Goal: Task Accomplishment & Management: Complete application form

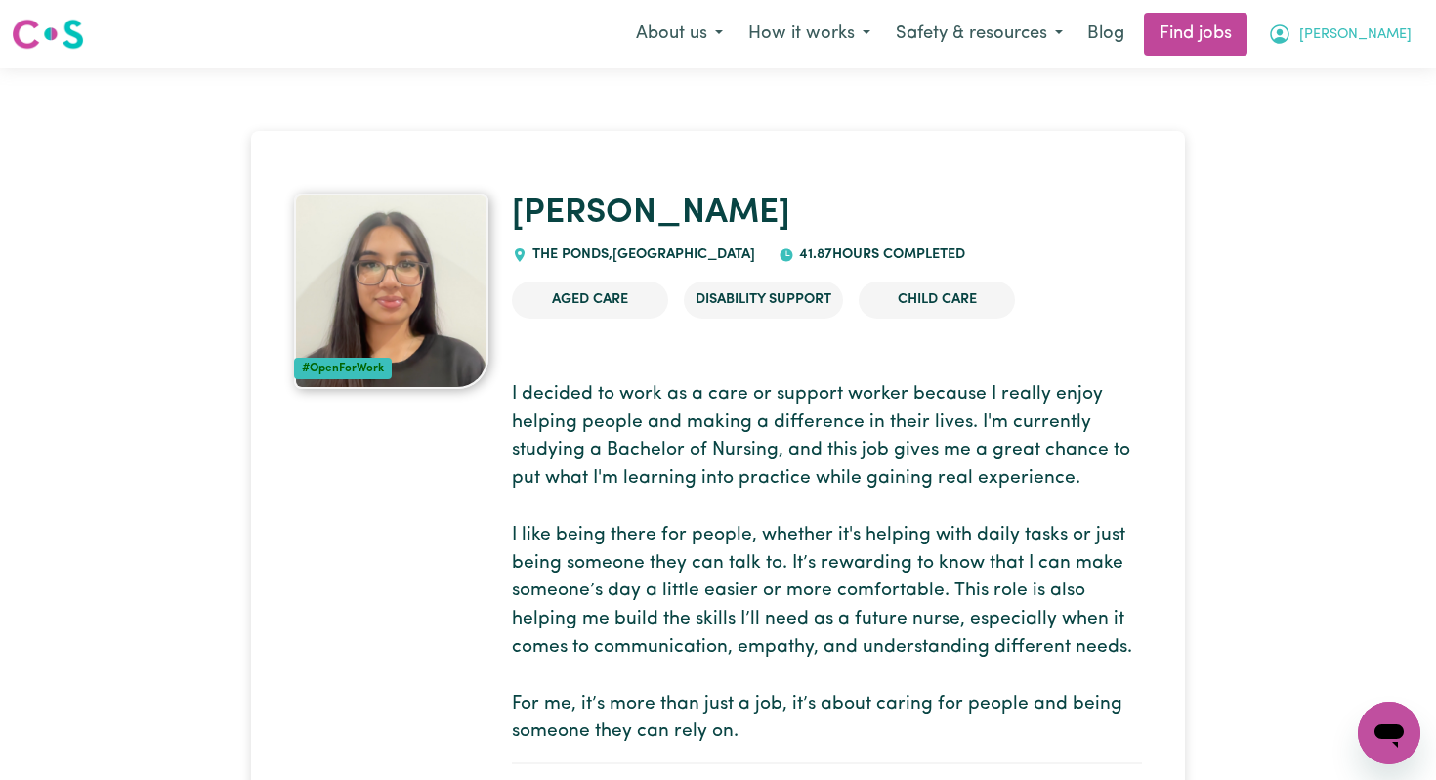
click at [1368, 32] on span "[PERSON_NAME]" at bounding box center [1355, 34] width 112 height 21
click at [1360, 80] on link "My Account" at bounding box center [1346, 76] width 154 height 37
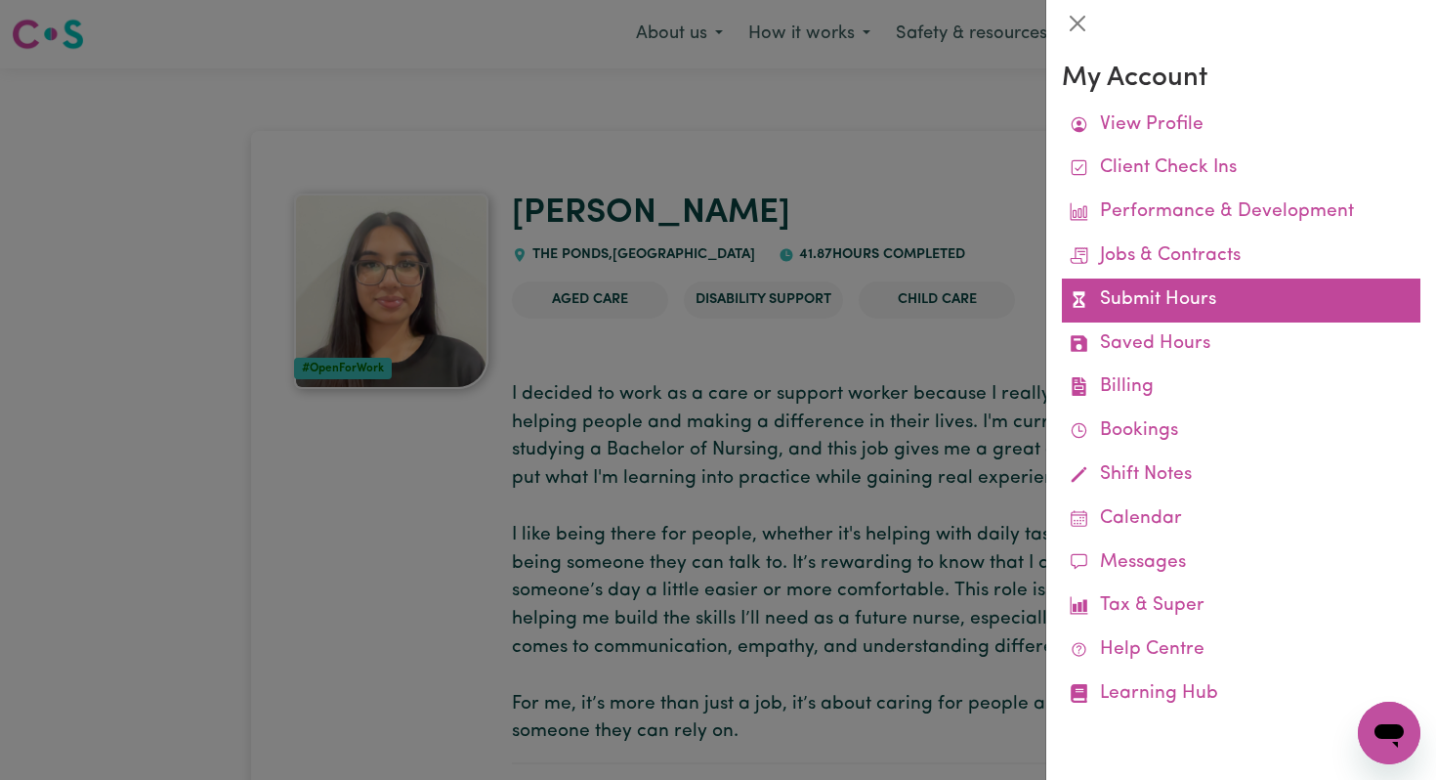
click at [1253, 309] on link "Submit Hours" at bounding box center [1241, 300] width 359 height 44
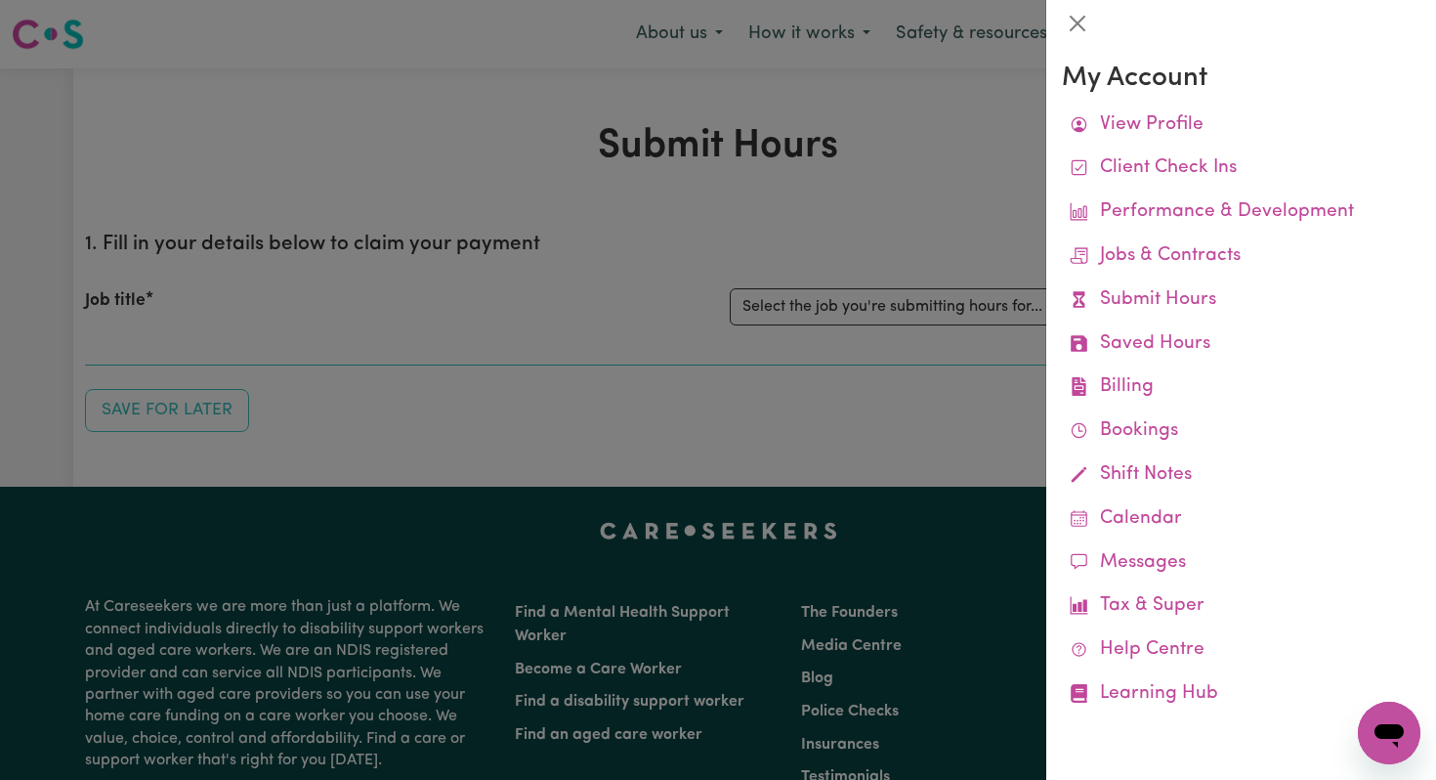
click at [794, 359] on div at bounding box center [718, 390] width 1436 height 780
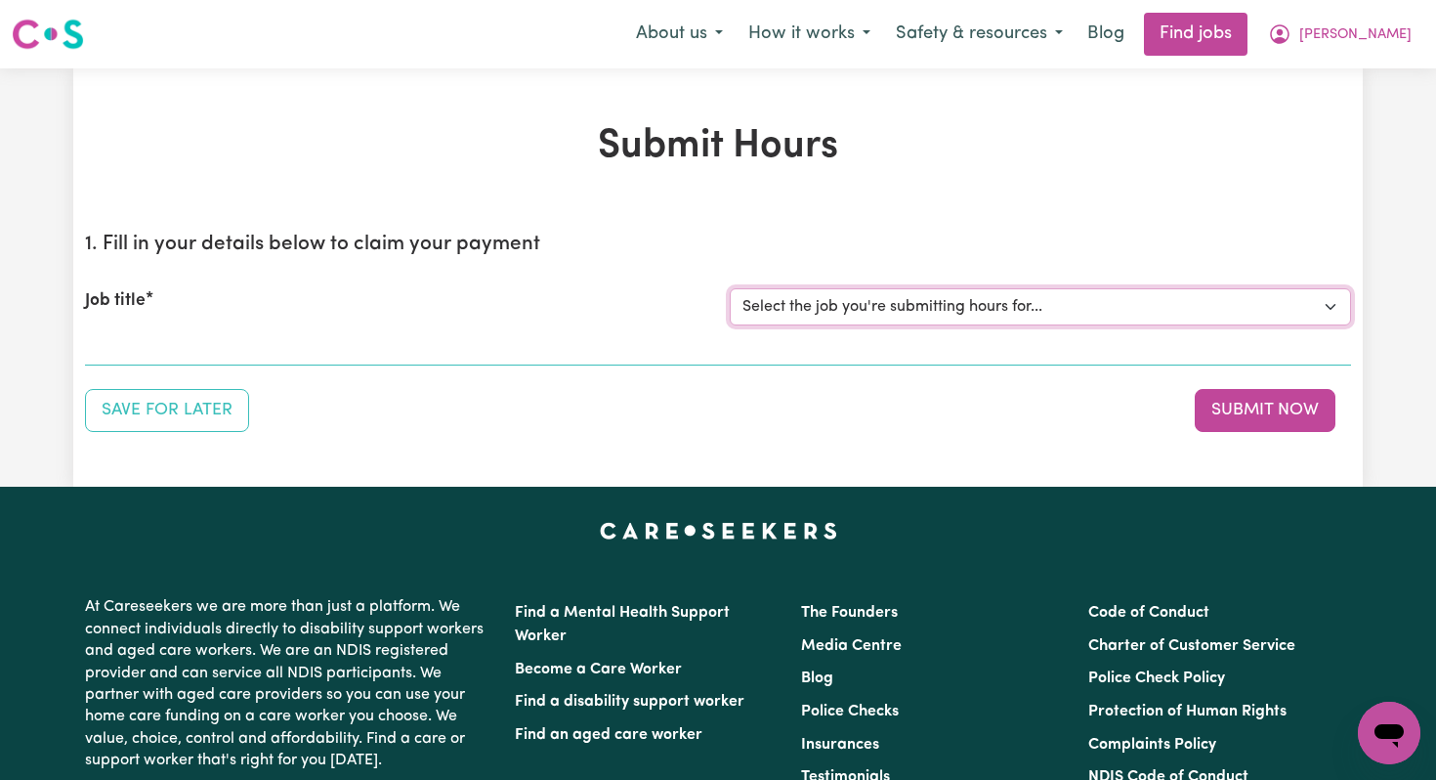
click at [819, 300] on select "Select the job you're submitting hours for... [[PERSON_NAME]] Disability support" at bounding box center [1040, 306] width 621 height 37
select select "4878"
click at [730, 288] on select "Select the job you're submitting hours for... [[PERSON_NAME]] Disability support" at bounding box center [1040, 306] width 621 height 37
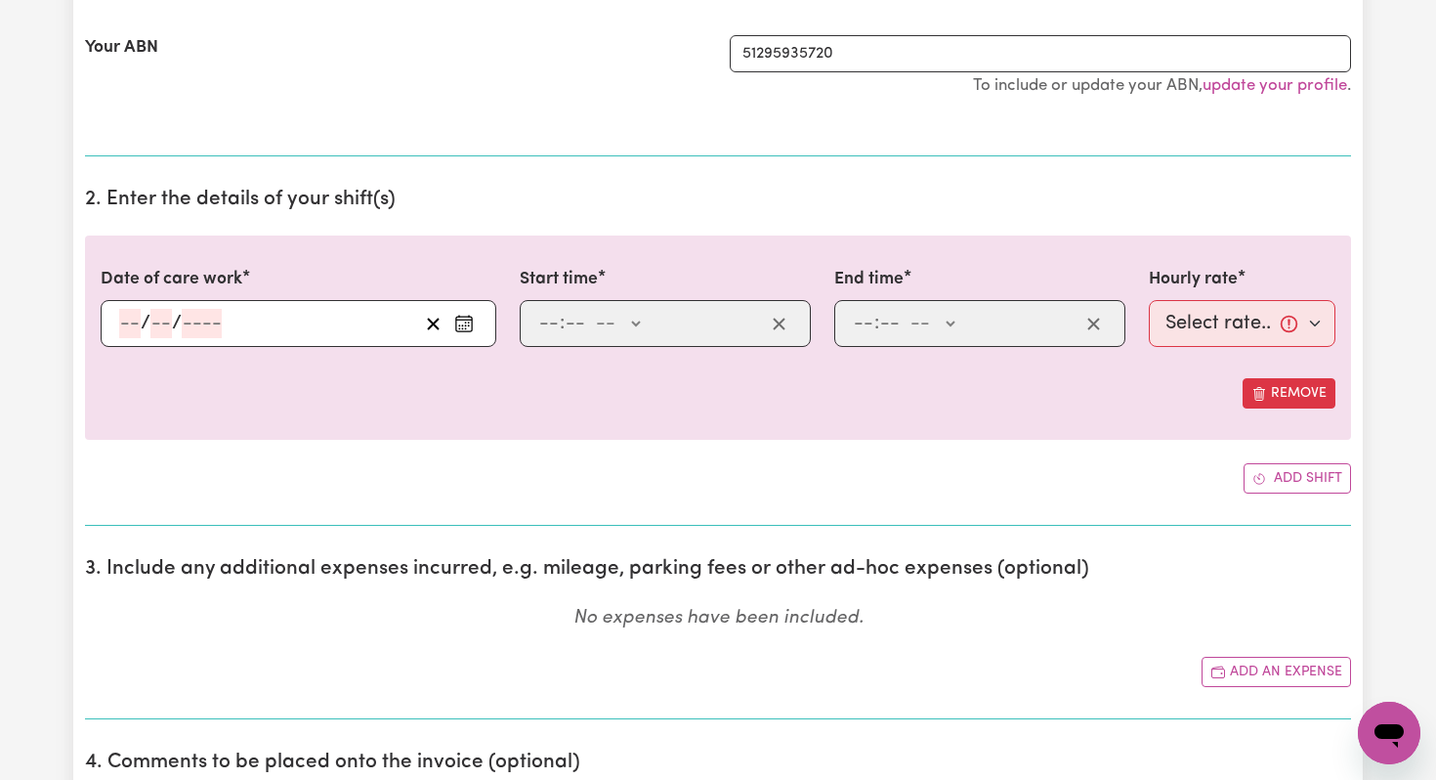
scroll to position [418, 0]
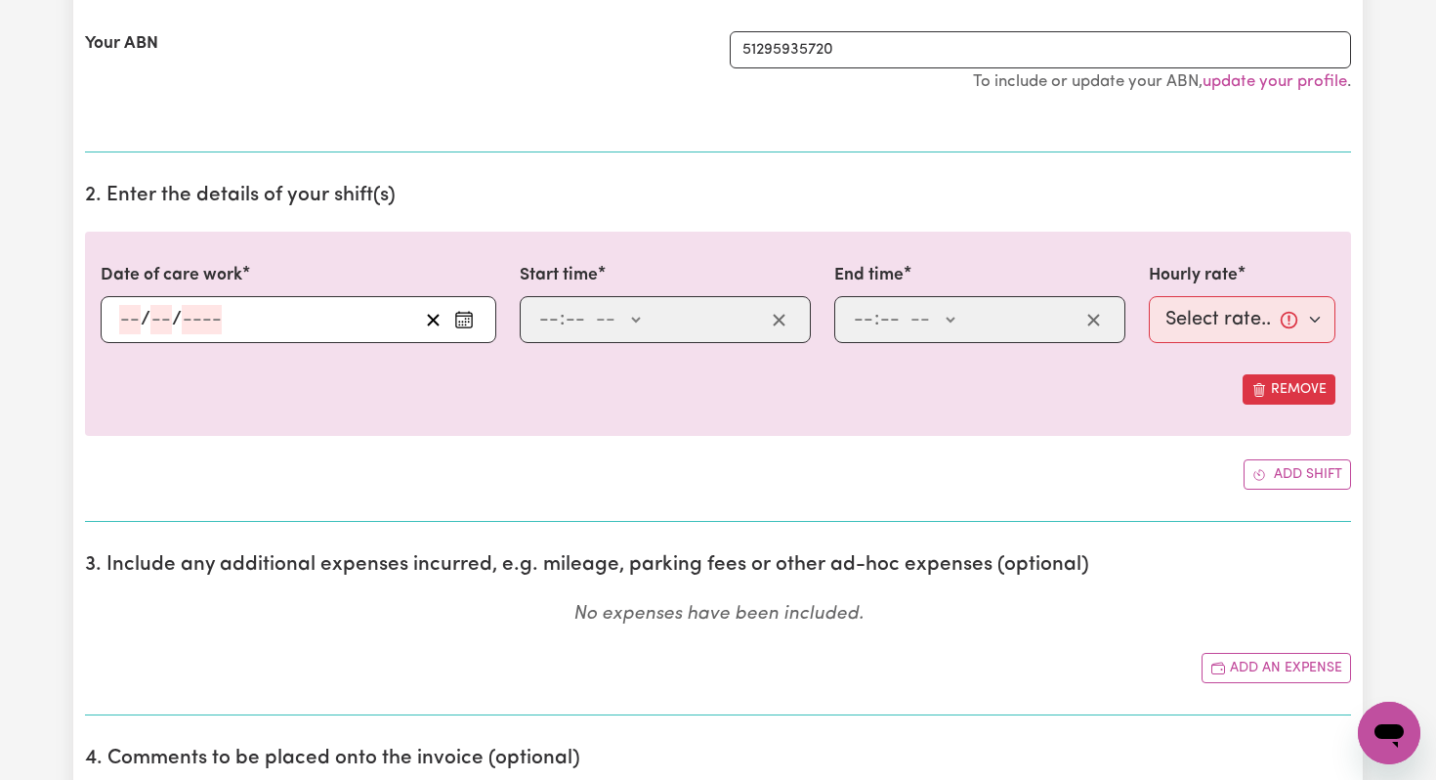
click at [136, 311] on input "number" at bounding box center [129, 319] width 21 height 29
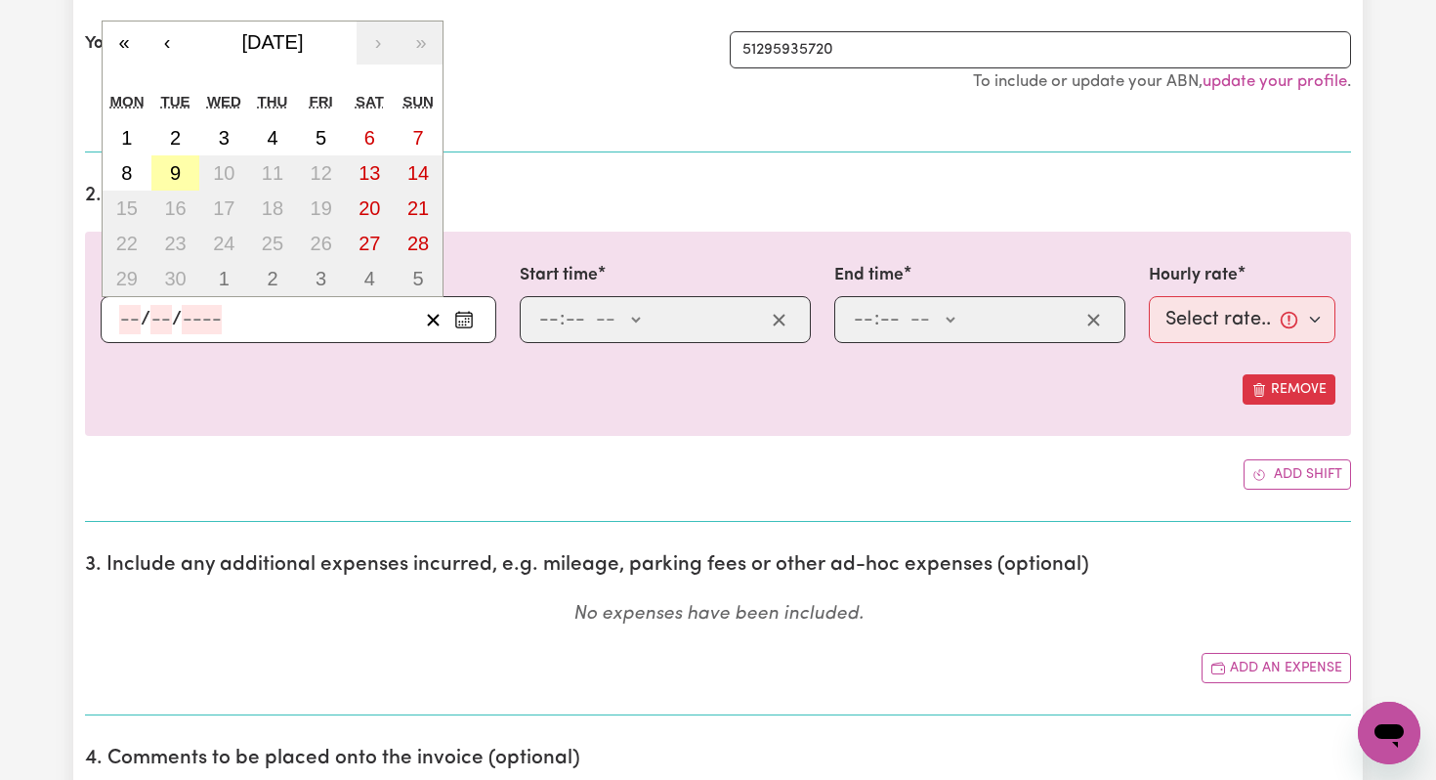
click at [177, 182] on abbr "9" at bounding box center [175, 172] width 11 height 21
type input "[DATE]"
type input "9"
type input "2025"
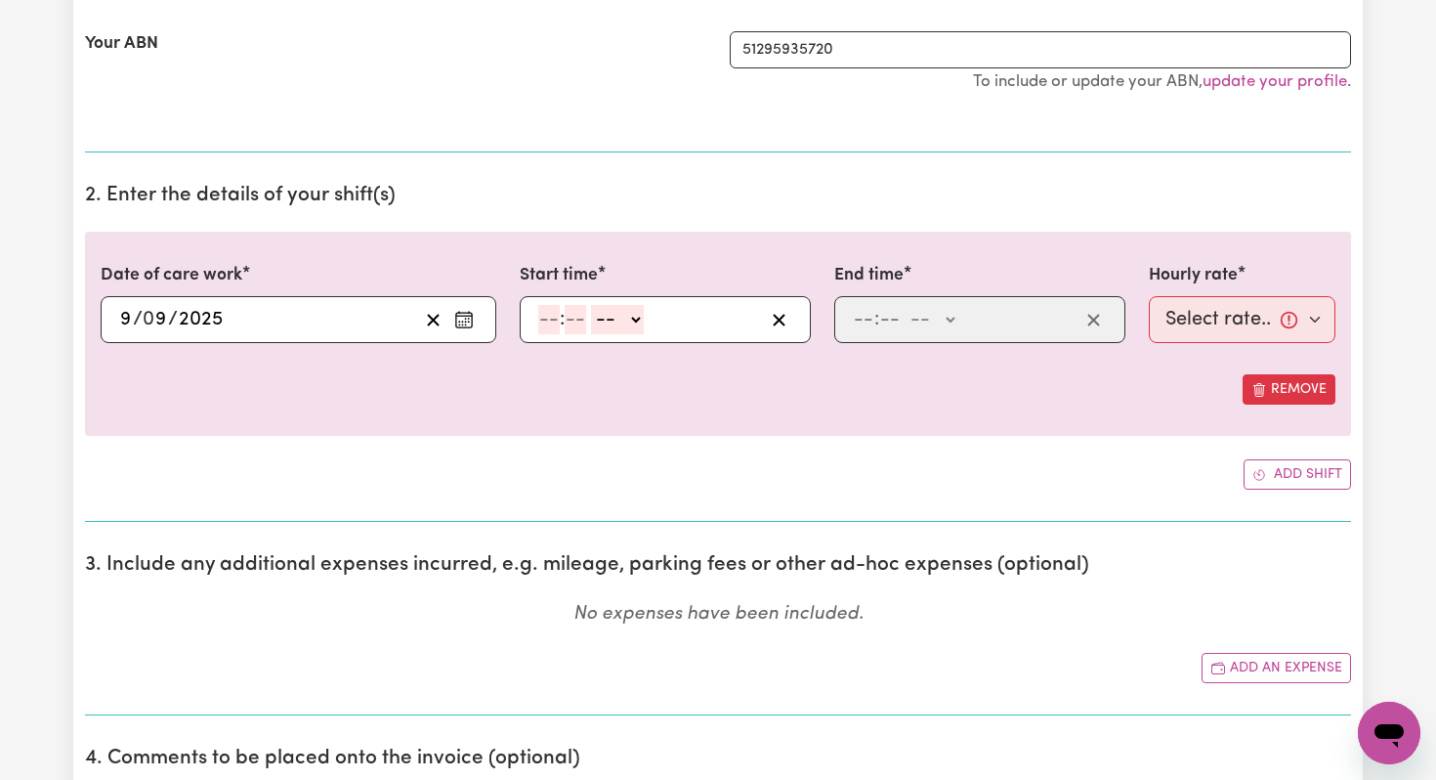
click at [545, 317] on input "number" at bounding box center [548, 319] width 21 height 29
type input "3"
type input "0"
click at [628, 320] on select "-- AM PM" at bounding box center [613, 319] width 53 height 29
select select "pm"
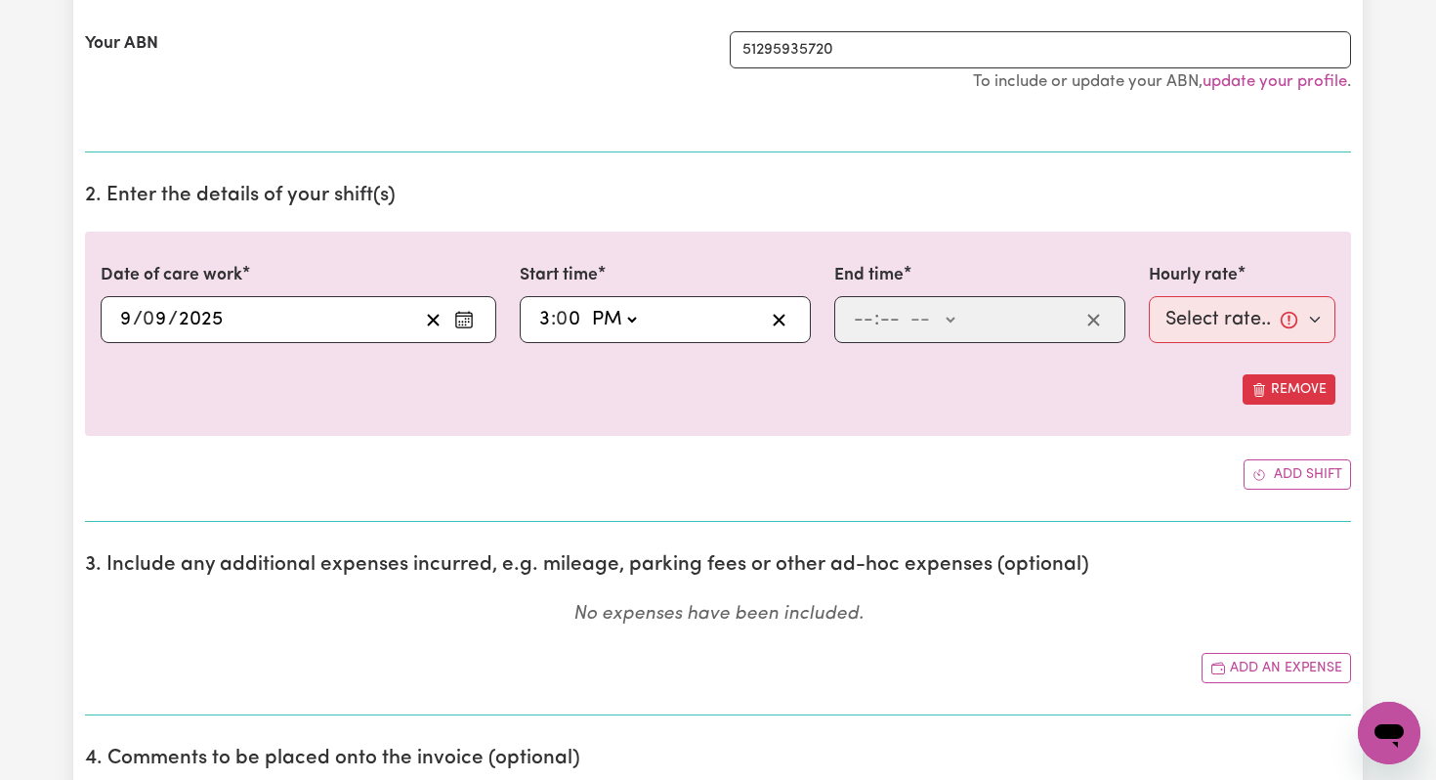
click at [588, 305] on select "-- AM PM" at bounding box center [613, 319] width 53 height 29
type input "15:00"
click at [868, 325] on input "number" at bounding box center [863, 319] width 21 height 29
type input "7"
type input "0"
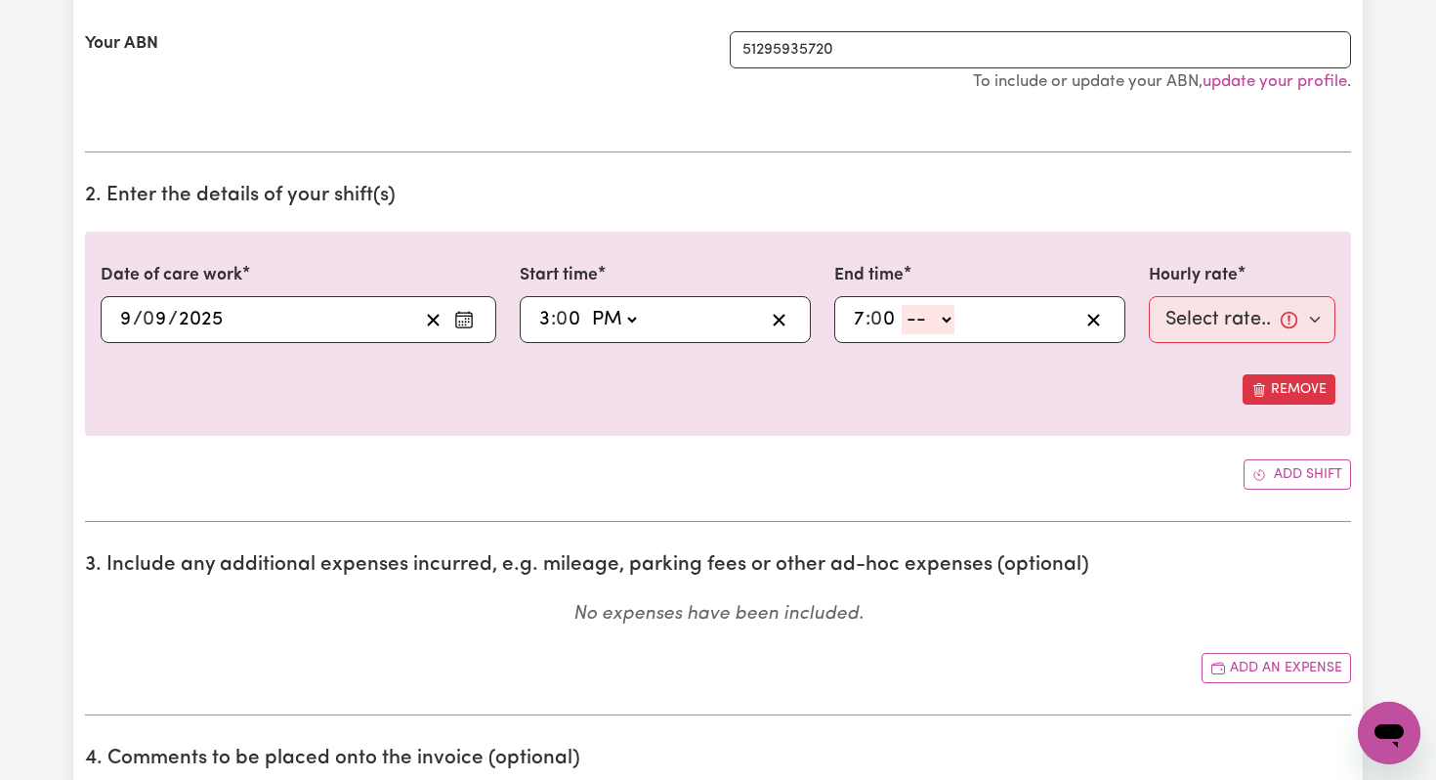
click at [920, 320] on select "-- AM PM" at bounding box center [928, 319] width 53 height 29
select select "pm"
click at [903, 305] on select "-- AM PM" at bounding box center [928, 319] width 53 height 29
type input "19:00"
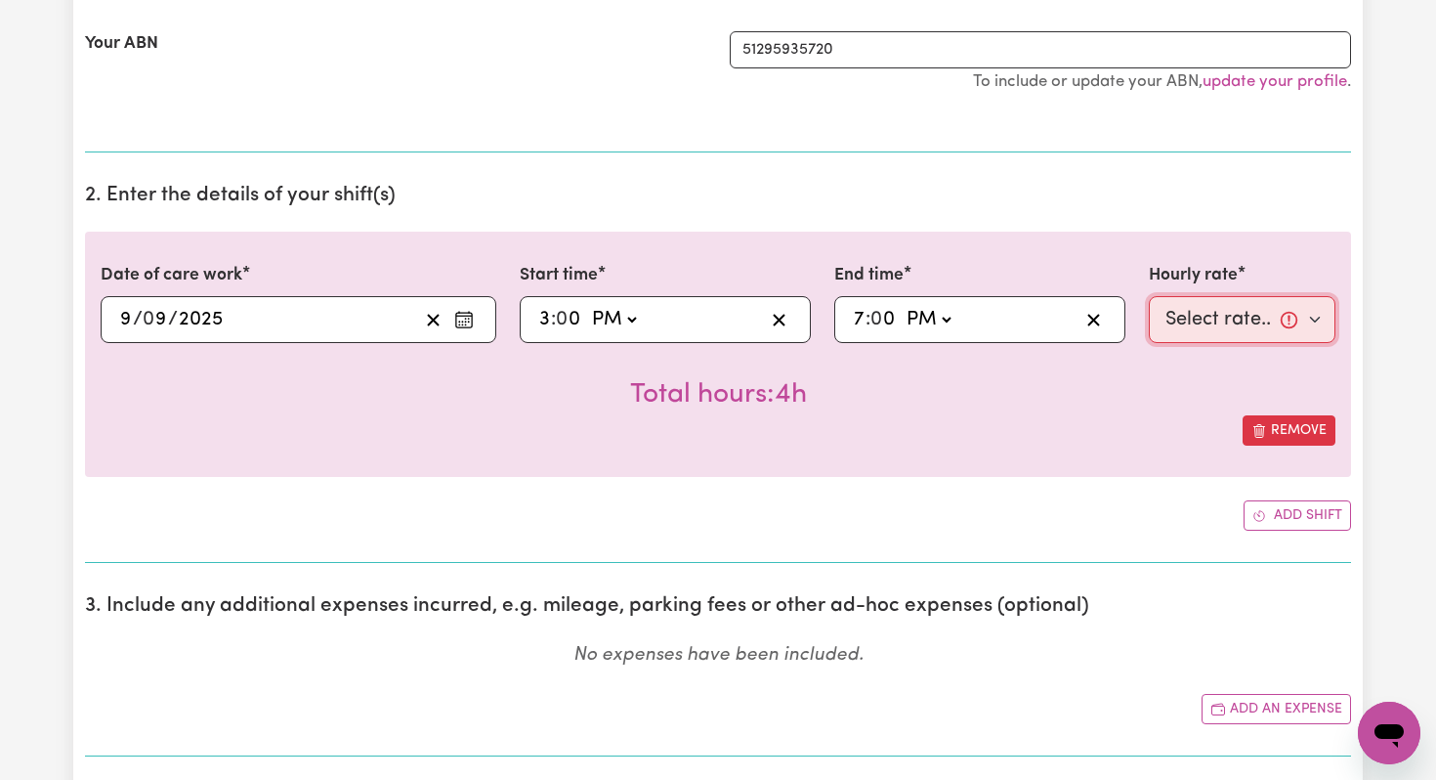
click at [1201, 316] on select "Select rate... $44.70 (Weekday) $62.69 ([DATE]) $80.71 ([DATE]) $98.61 (Public …" at bounding box center [1242, 319] width 187 height 47
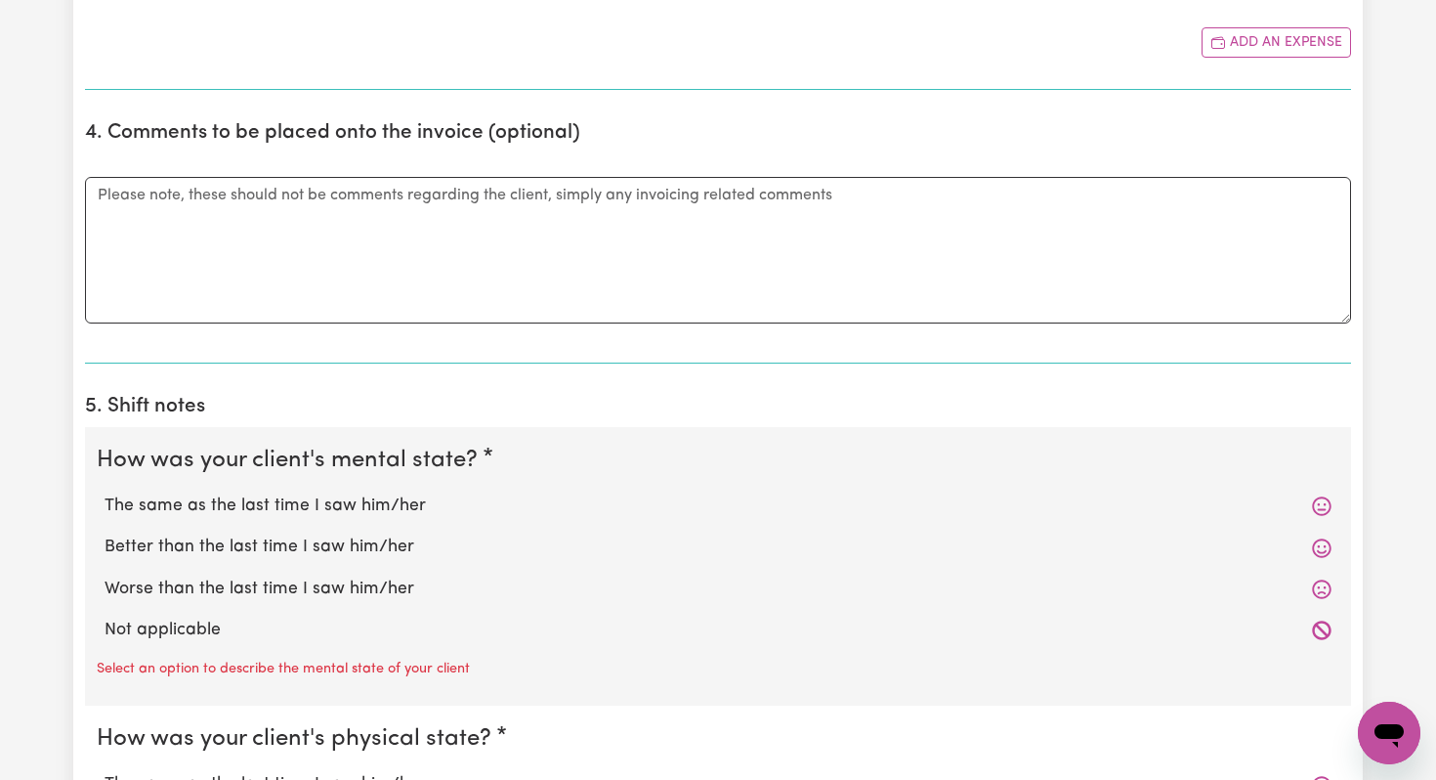
scroll to position [0, 0]
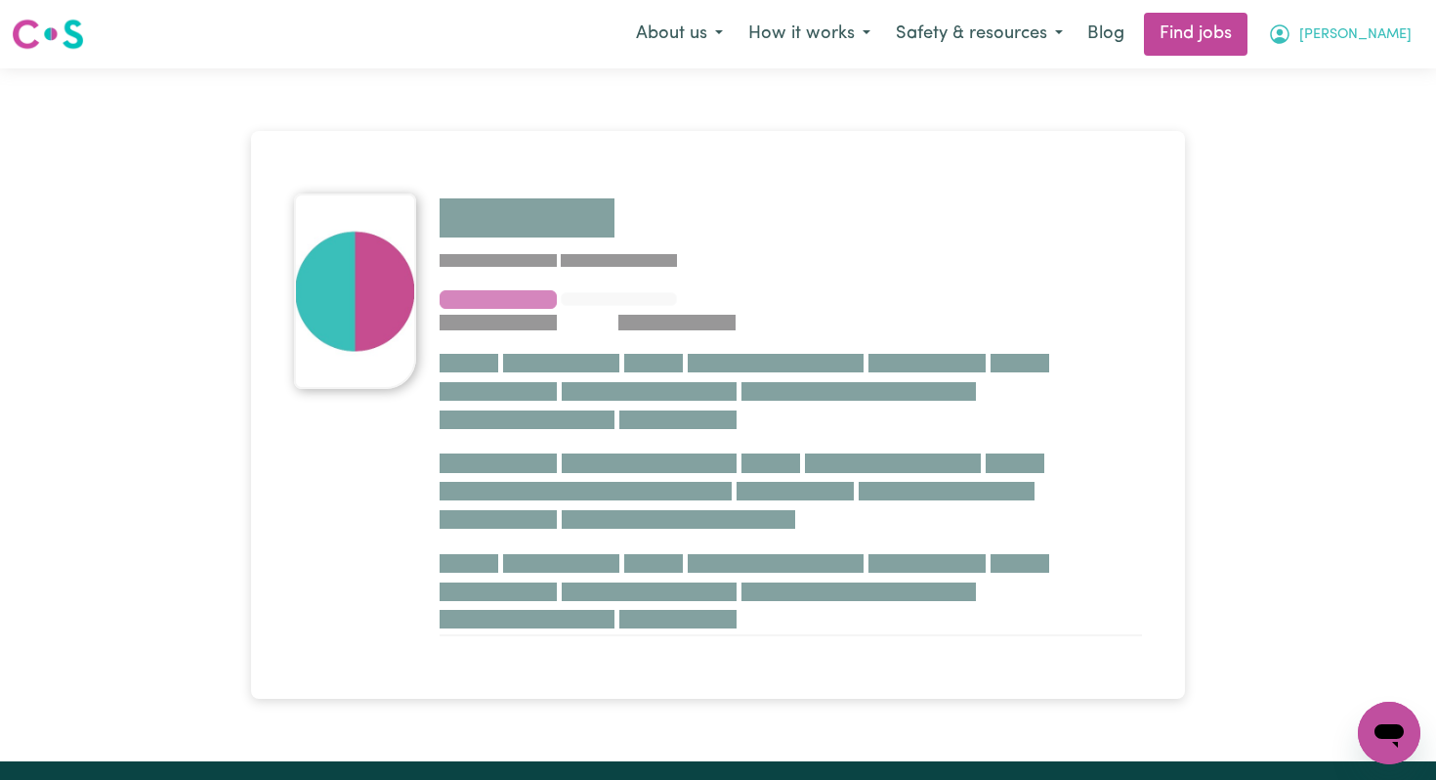
click at [1367, 17] on button "[PERSON_NAME]" at bounding box center [1339, 34] width 169 height 41
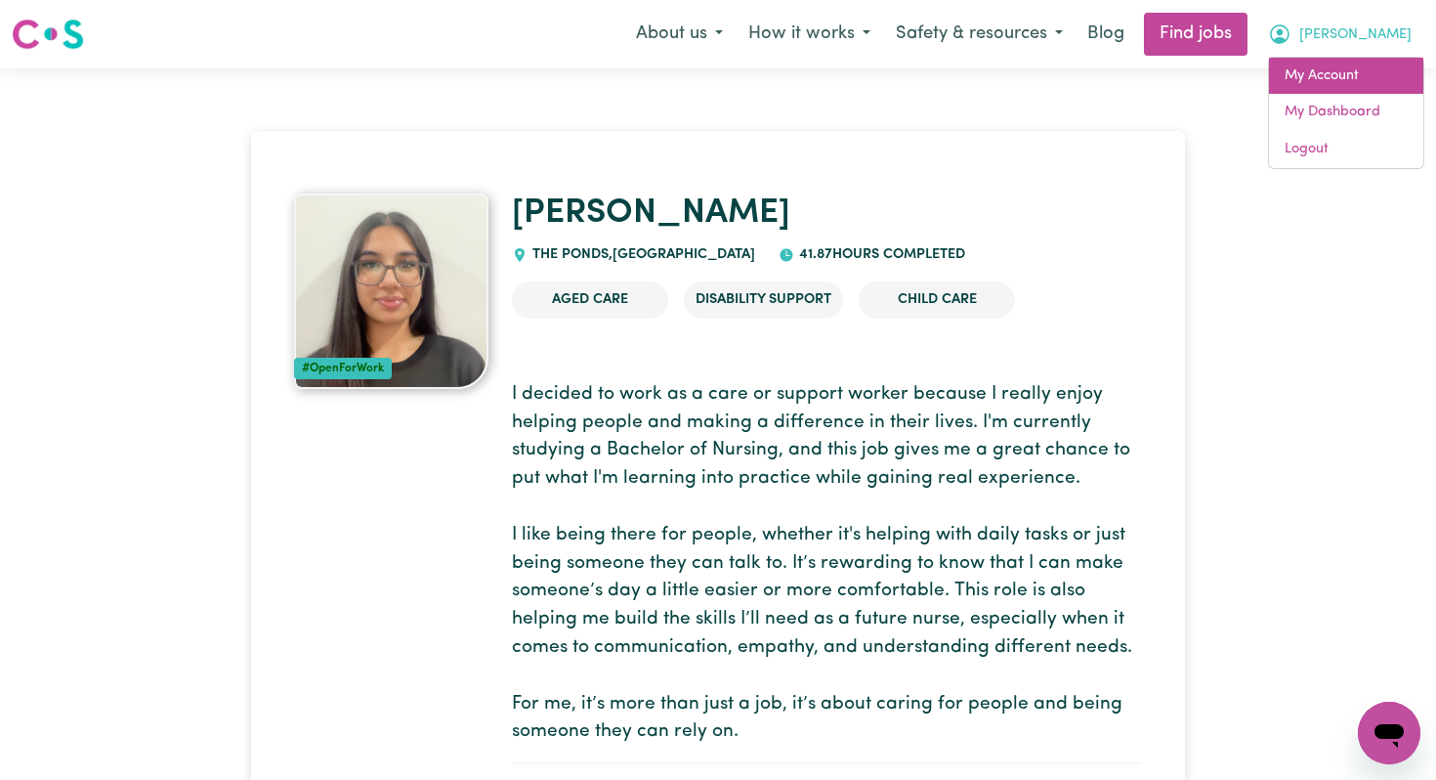
click at [1363, 73] on link "My Account" at bounding box center [1346, 76] width 154 height 37
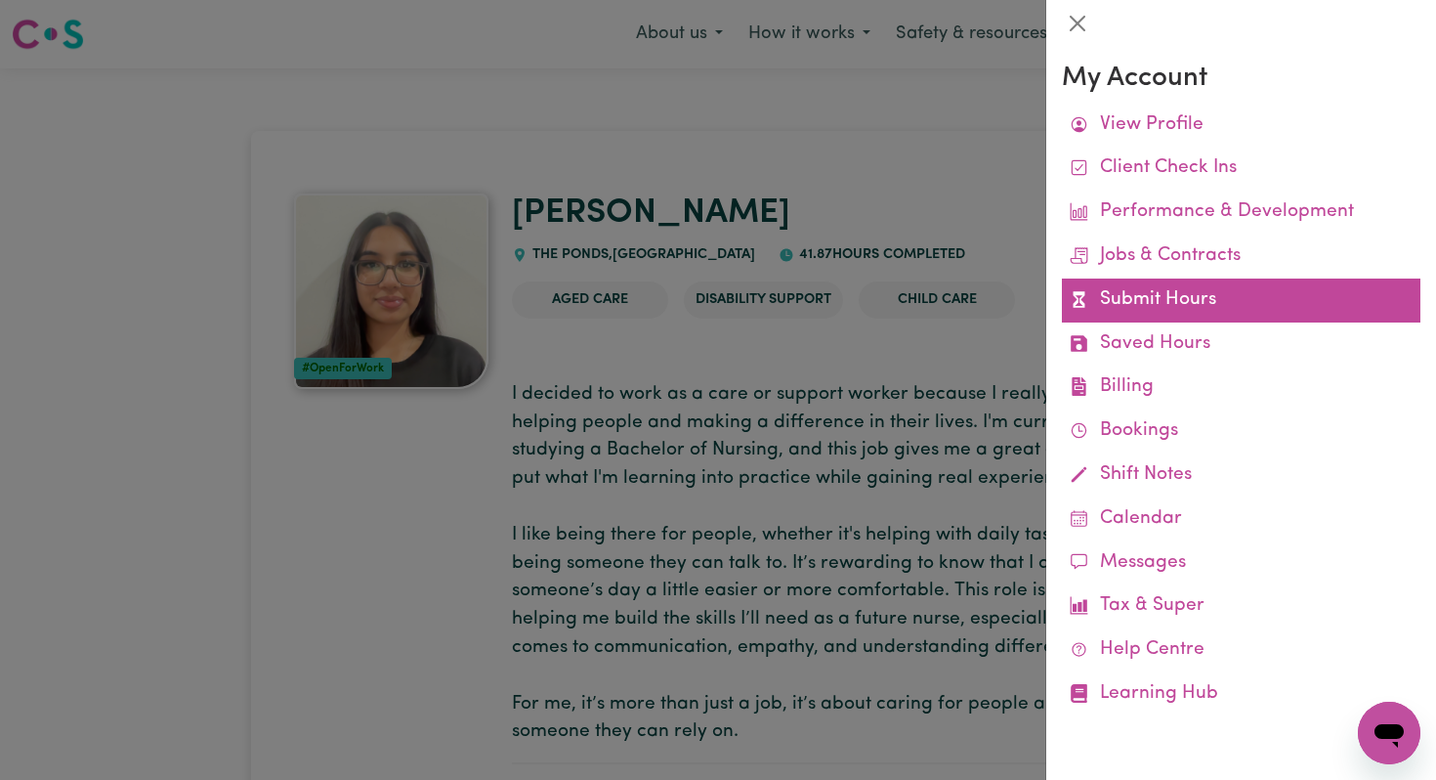
click at [1173, 289] on link "Submit Hours" at bounding box center [1241, 300] width 359 height 44
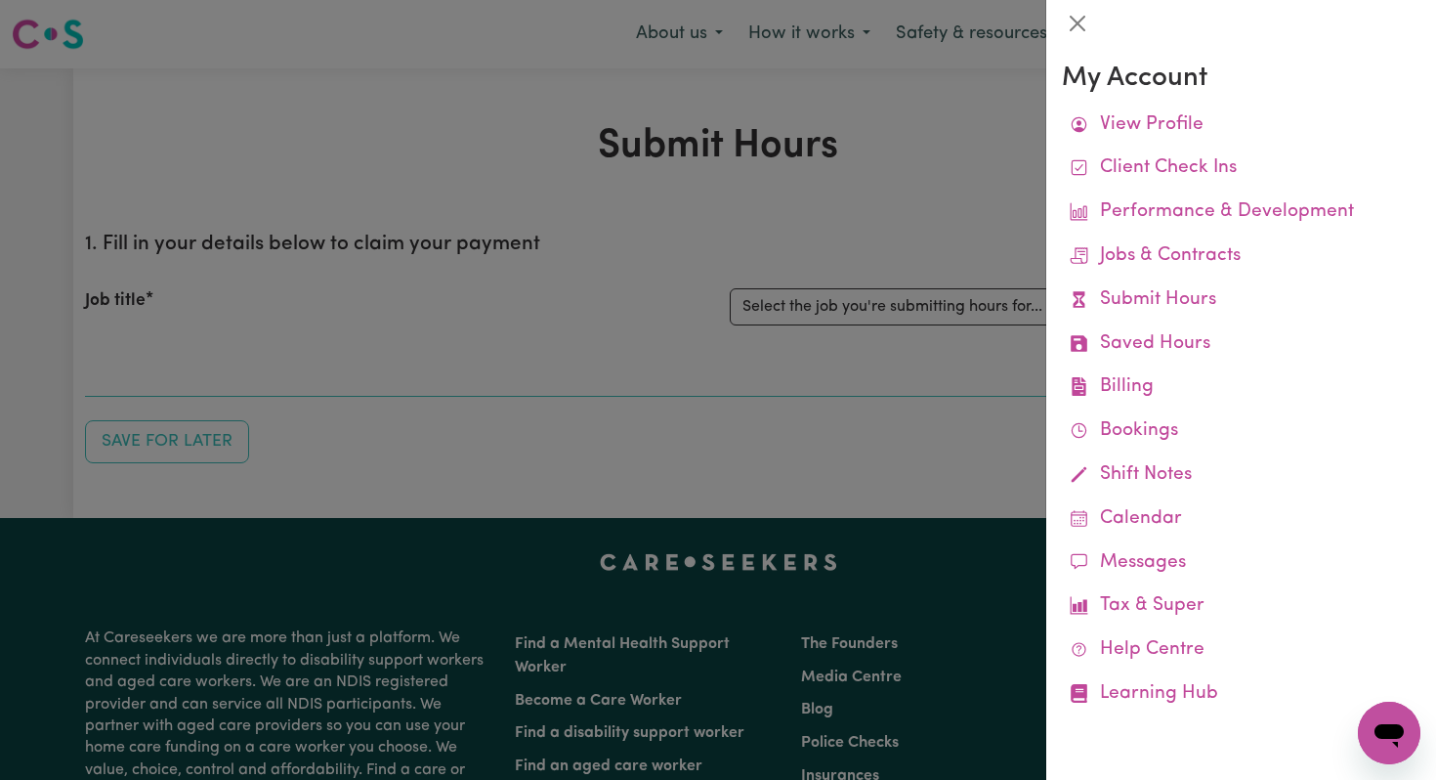
click at [1017, 98] on div at bounding box center [718, 390] width 1436 height 780
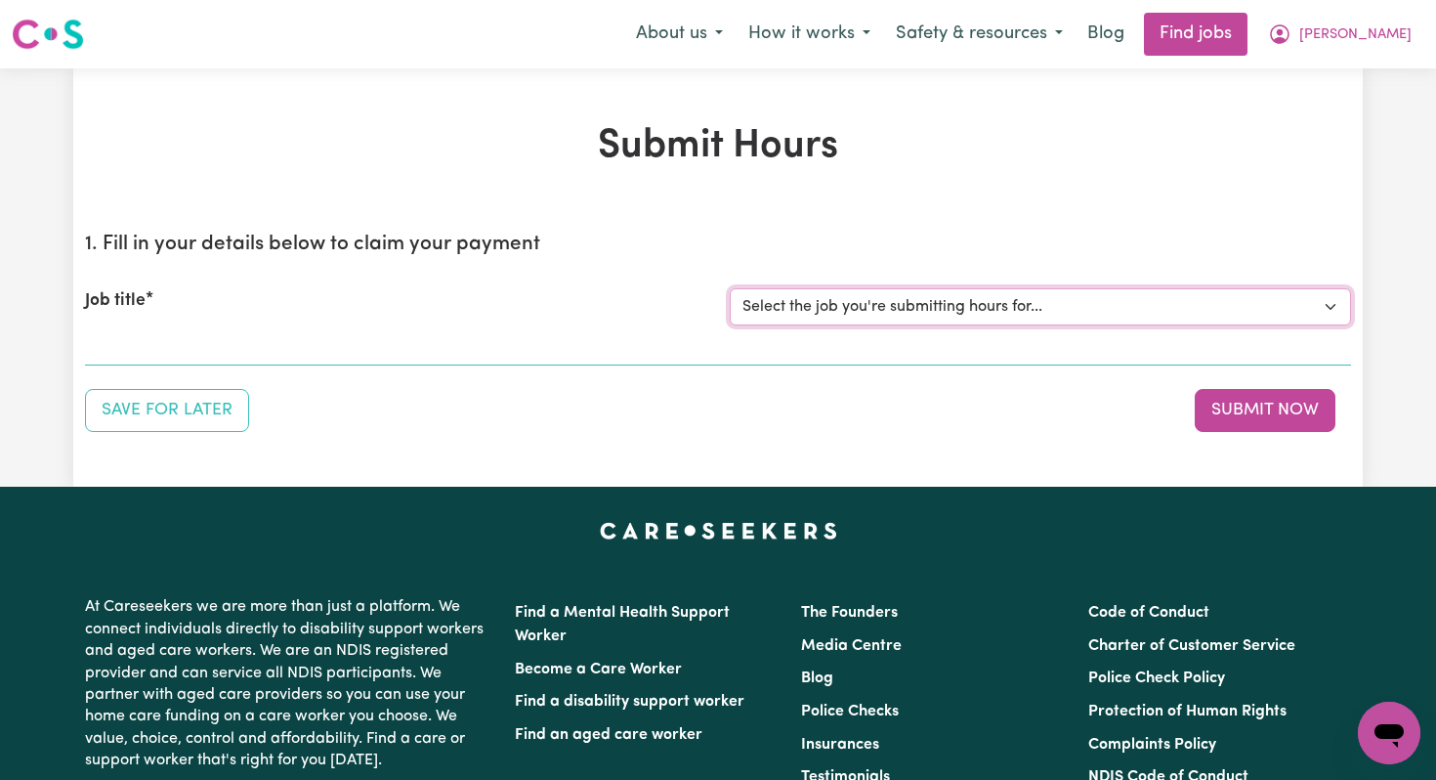
click at [1069, 296] on select "Select the job you're submitting hours for... [[PERSON_NAME]] Disability support" at bounding box center [1040, 306] width 621 height 37
select select "4878"
click at [730, 288] on select "Select the job you're submitting hours for... [[PERSON_NAME]] Disability support" at bounding box center [1040, 306] width 621 height 37
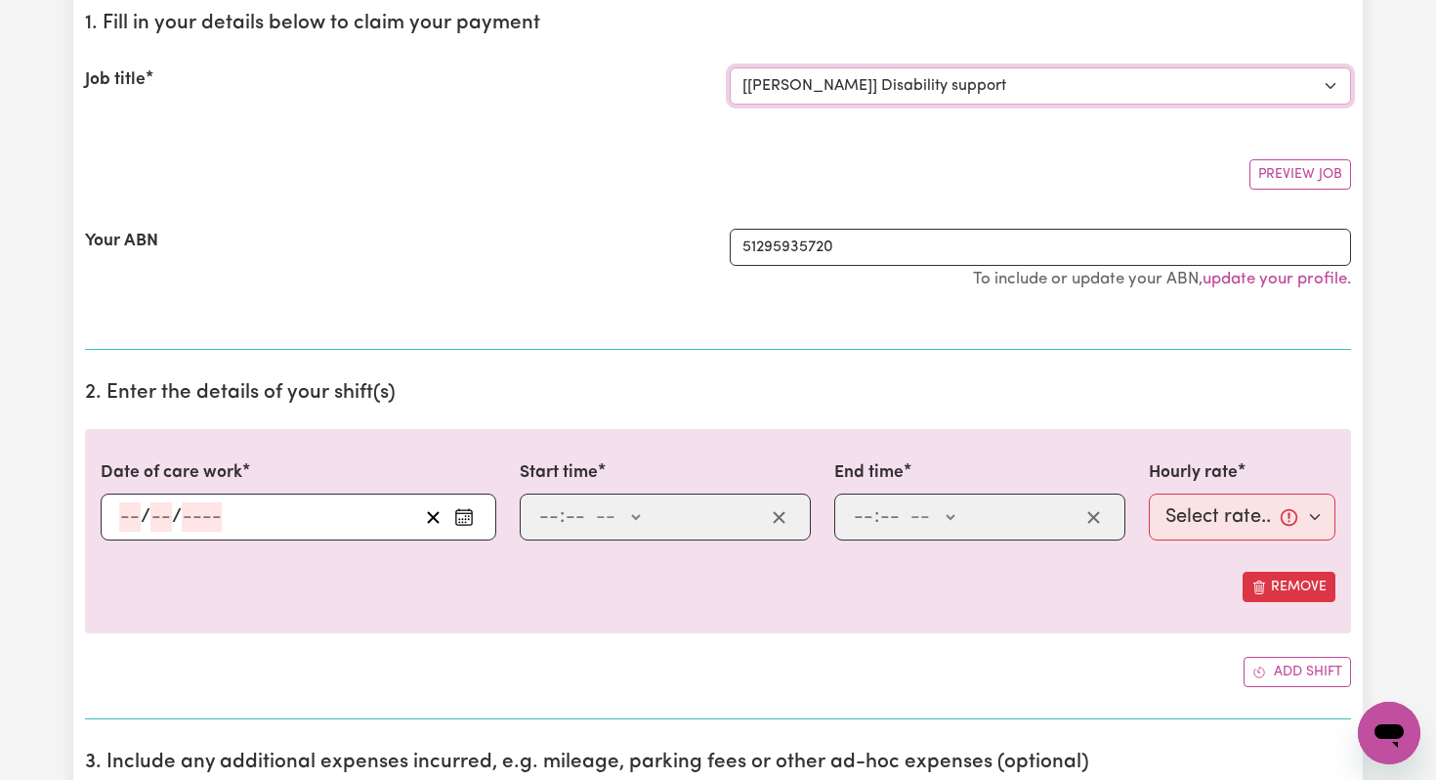
scroll to position [277, 0]
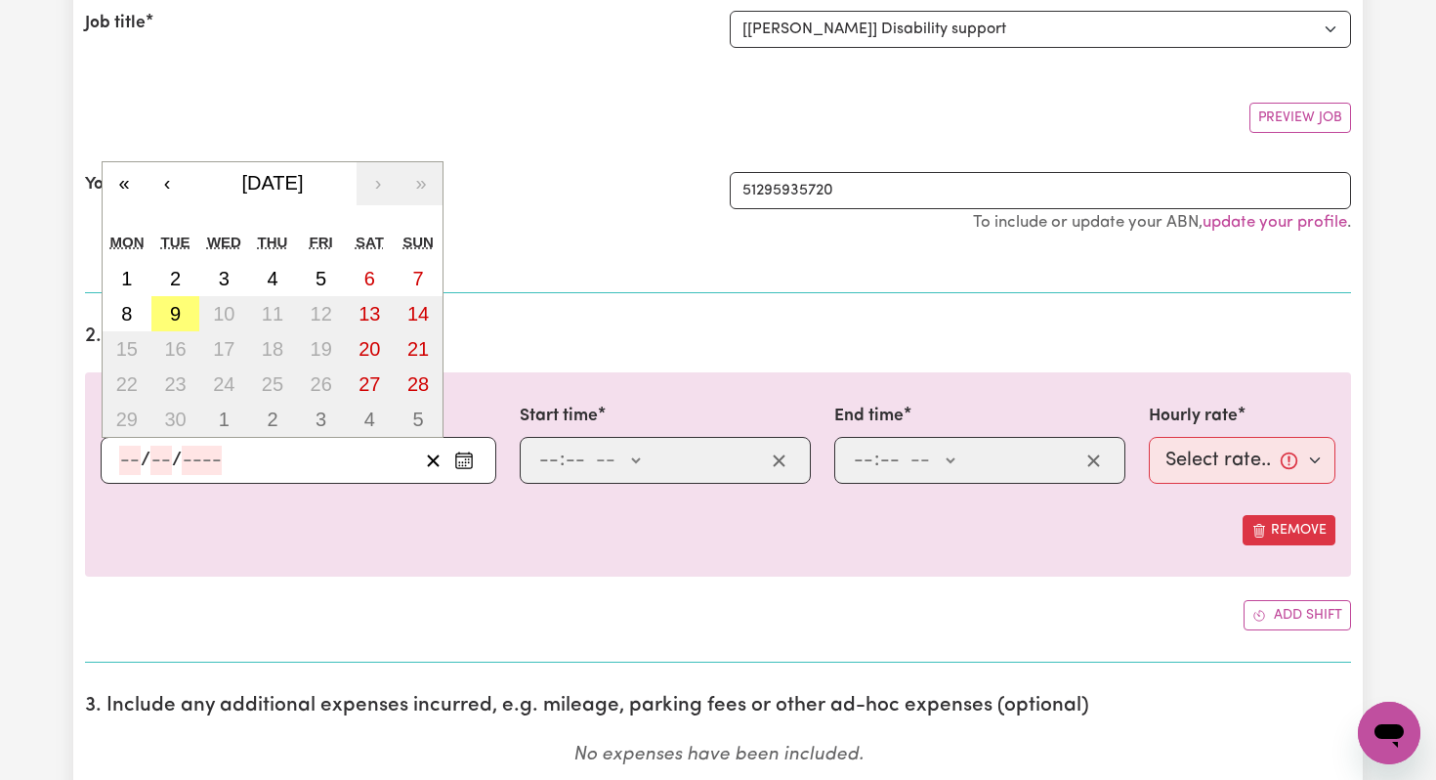
click at [135, 457] on input "number" at bounding box center [129, 459] width 21 height 29
click at [166, 324] on button "9" at bounding box center [175, 313] width 49 height 35
type input "[DATE]"
type input "9"
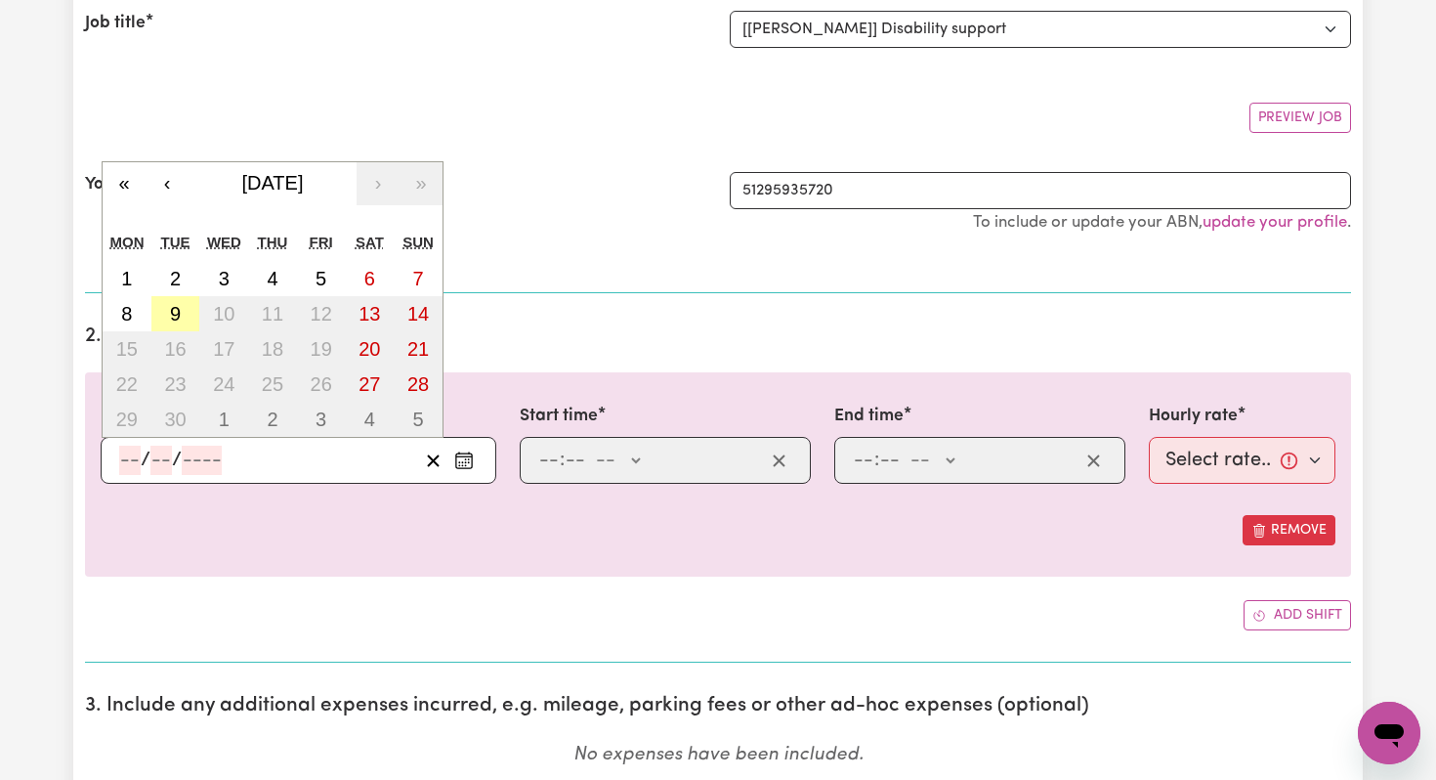
type input "2025"
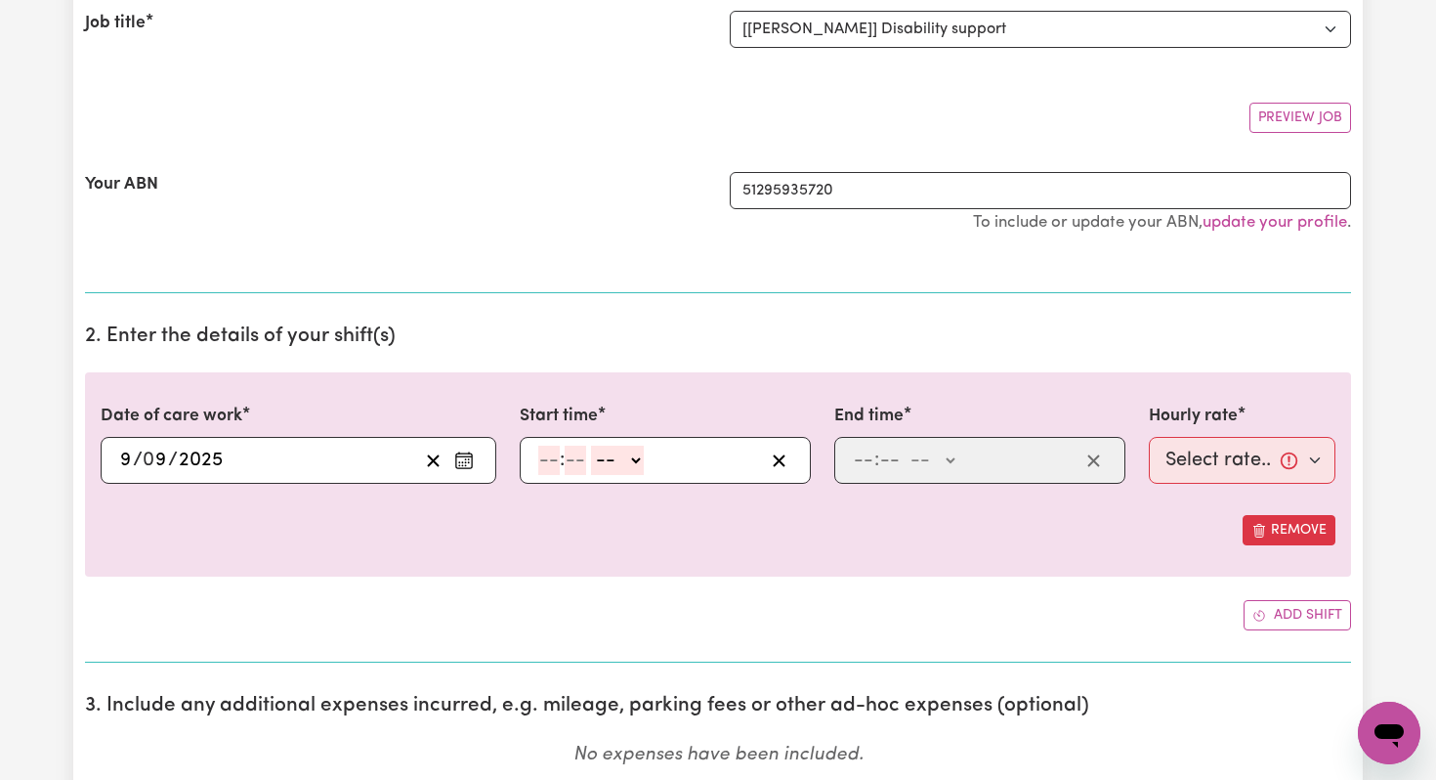
click at [545, 465] on input "number" at bounding box center [548, 459] width 21 height 29
type input "5"
type input "0"
click at [617, 455] on select "-- AM PM" at bounding box center [614, 459] width 53 height 29
select select "pm"
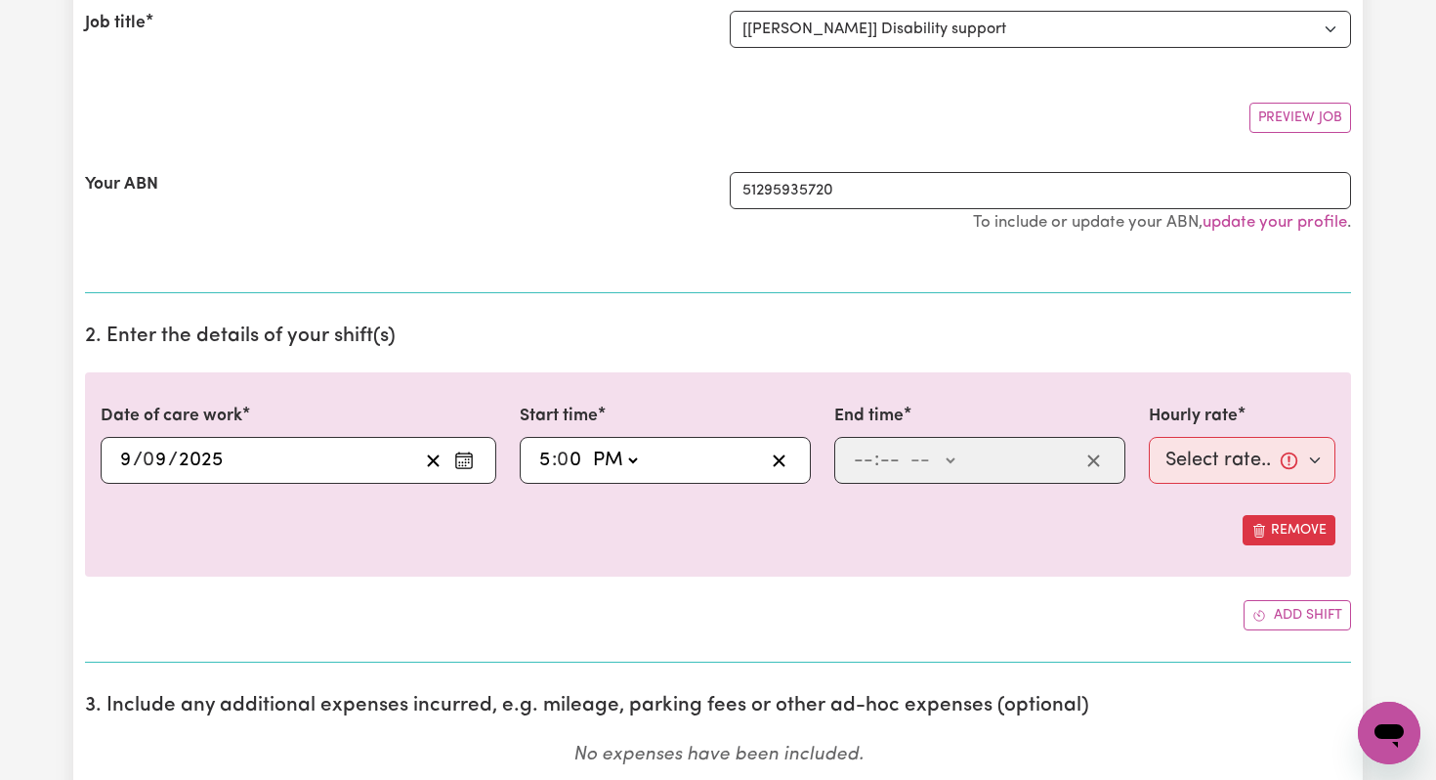
click at [589, 445] on select "-- AM PM" at bounding box center [614, 459] width 53 height 29
type input "17:00"
click at [865, 459] on input "number" at bounding box center [863, 459] width 21 height 29
type input "9"
type input "0"
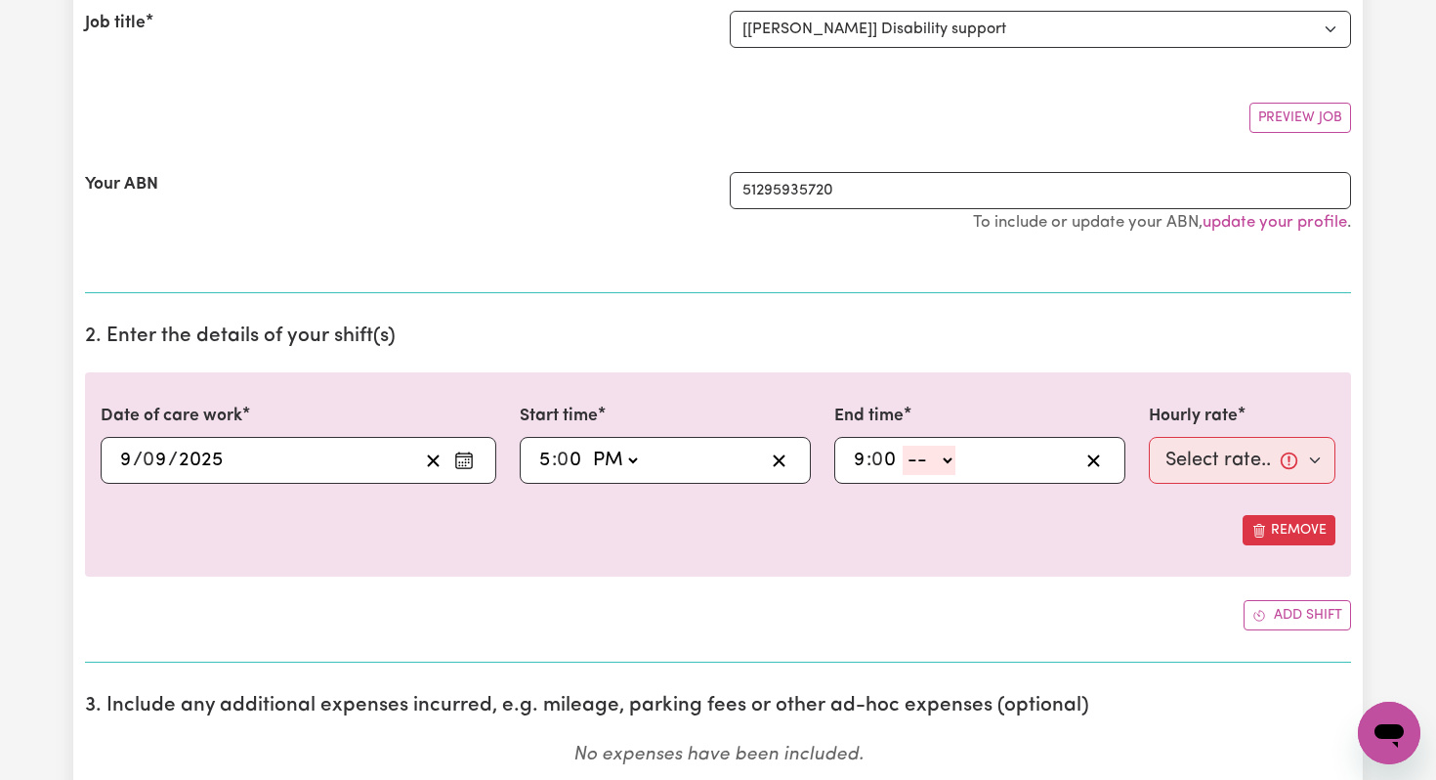
click at [940, 463] on select "-- AM PM" at bounding box center [929, 459] width 53 height 29
select select "pm"
click at [904, 445] on select "-- AM PM" at bounding box center [929, 459] width 53 height 29
type input "21:00"
click at [1200, 454] on select "Select rate... $44.70 (Weekday) $62.69 ([DATE]) $80.71 ([DATE]) $98.61 (Public …" at bounding box center [1242, 460] width 187 height 47
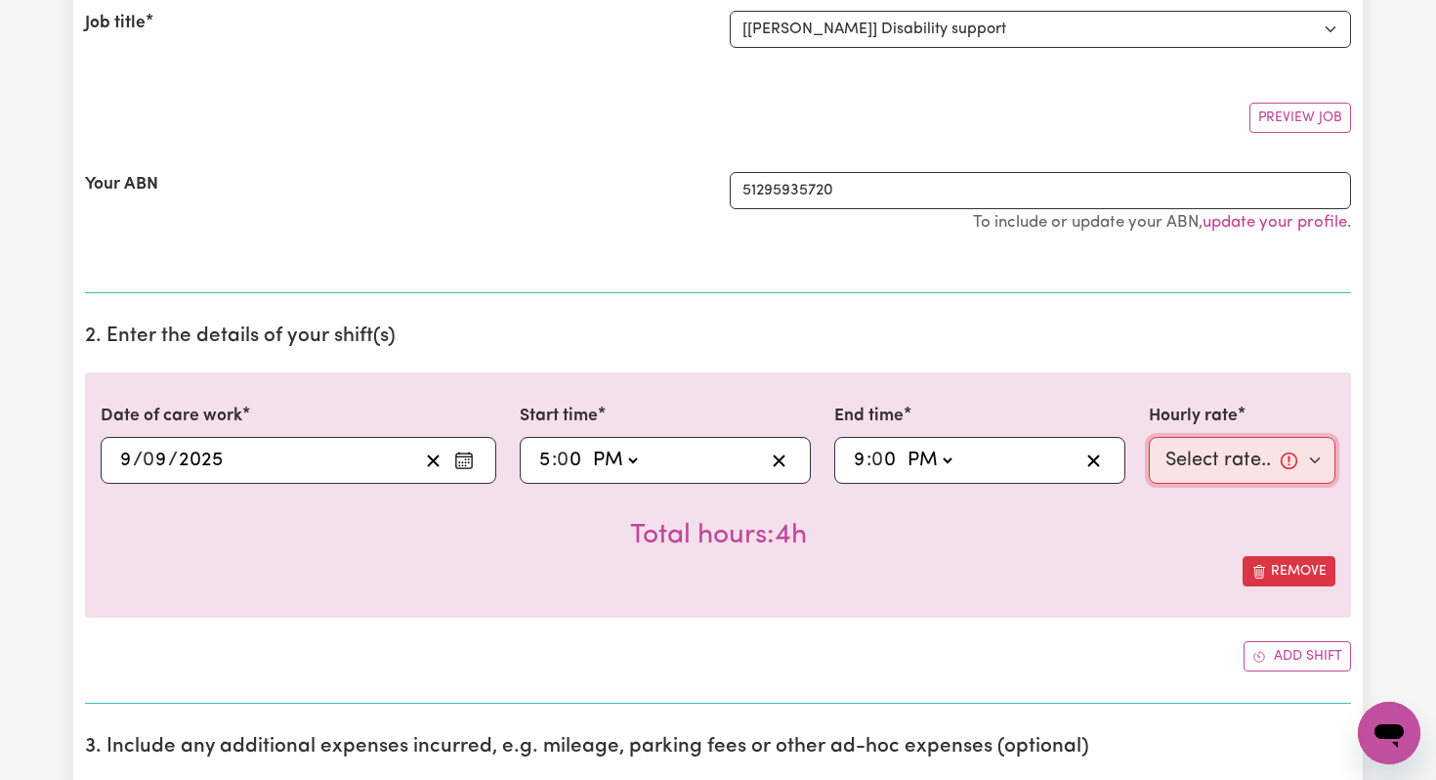
scroll to position [0, 0]
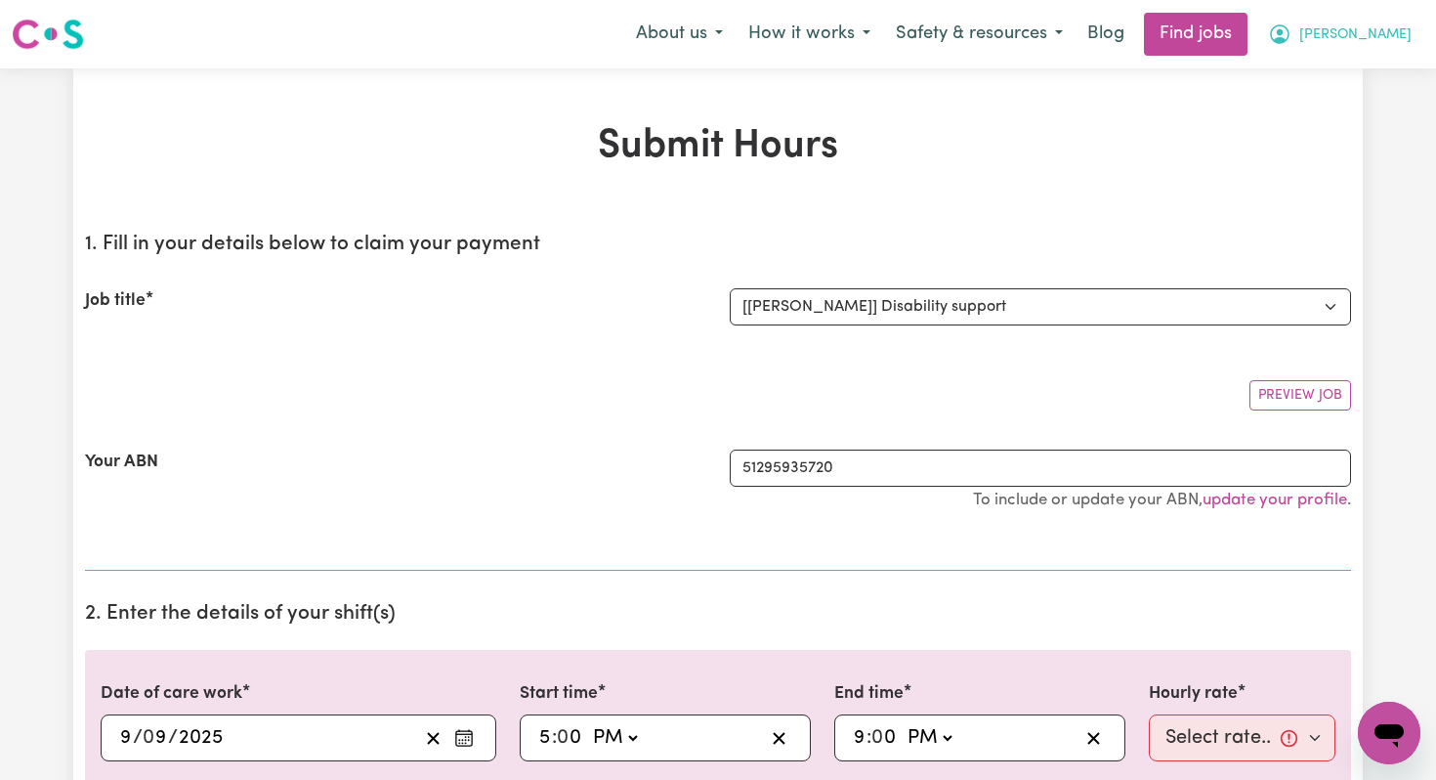
click at [1373, 26] on span "[PERSON_NAME]" at bounding box center [1355, 34] width 112 height 21
click at [1360, 102] on link "My Dashboard" at bounding box center [1346, 112] width 154 height 37
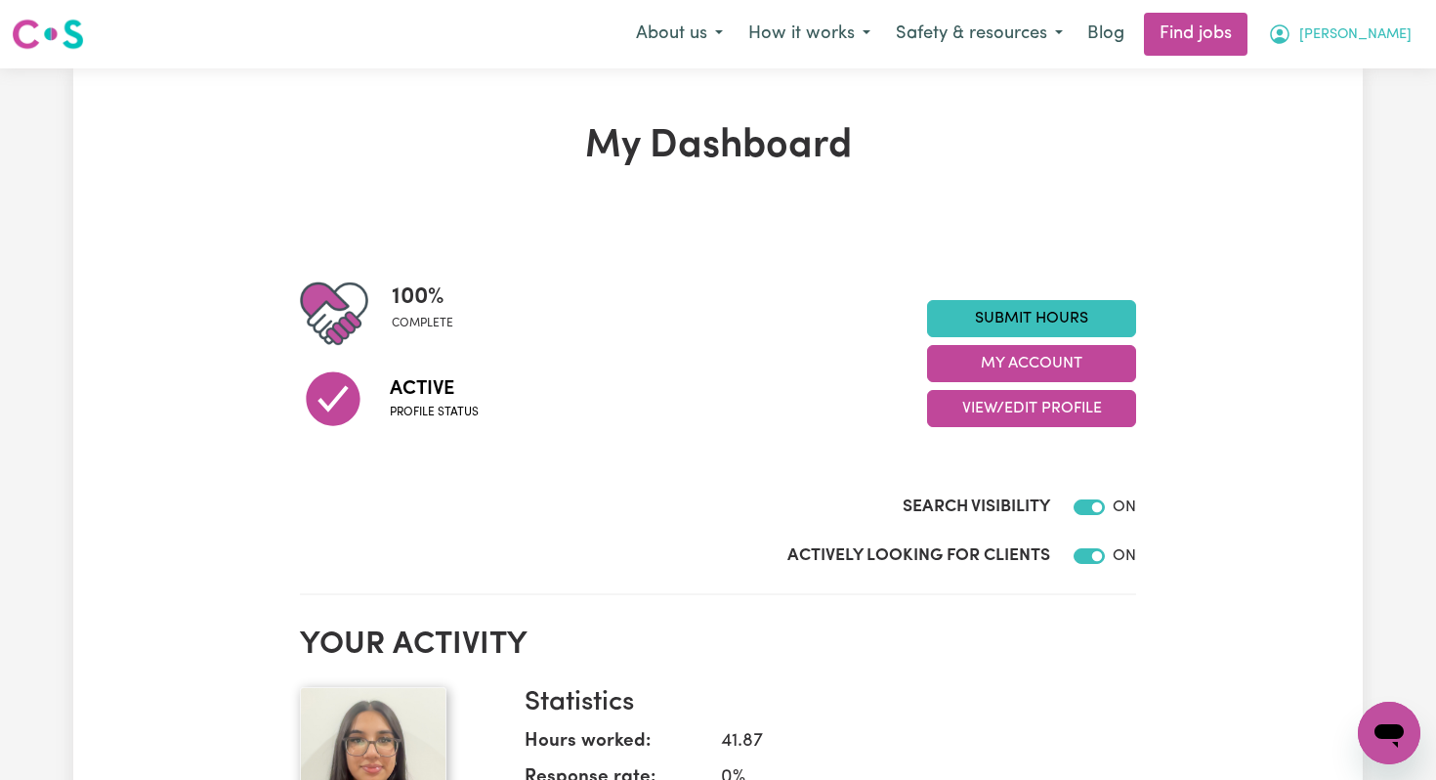
click at [1387, 26] on span "[PERSON_NAME]" at bounding box center [1355, 34] width 112 height 21
click at [1345, 66] on link "My Account" at bounding box center [1346, 76] width 154 height 37
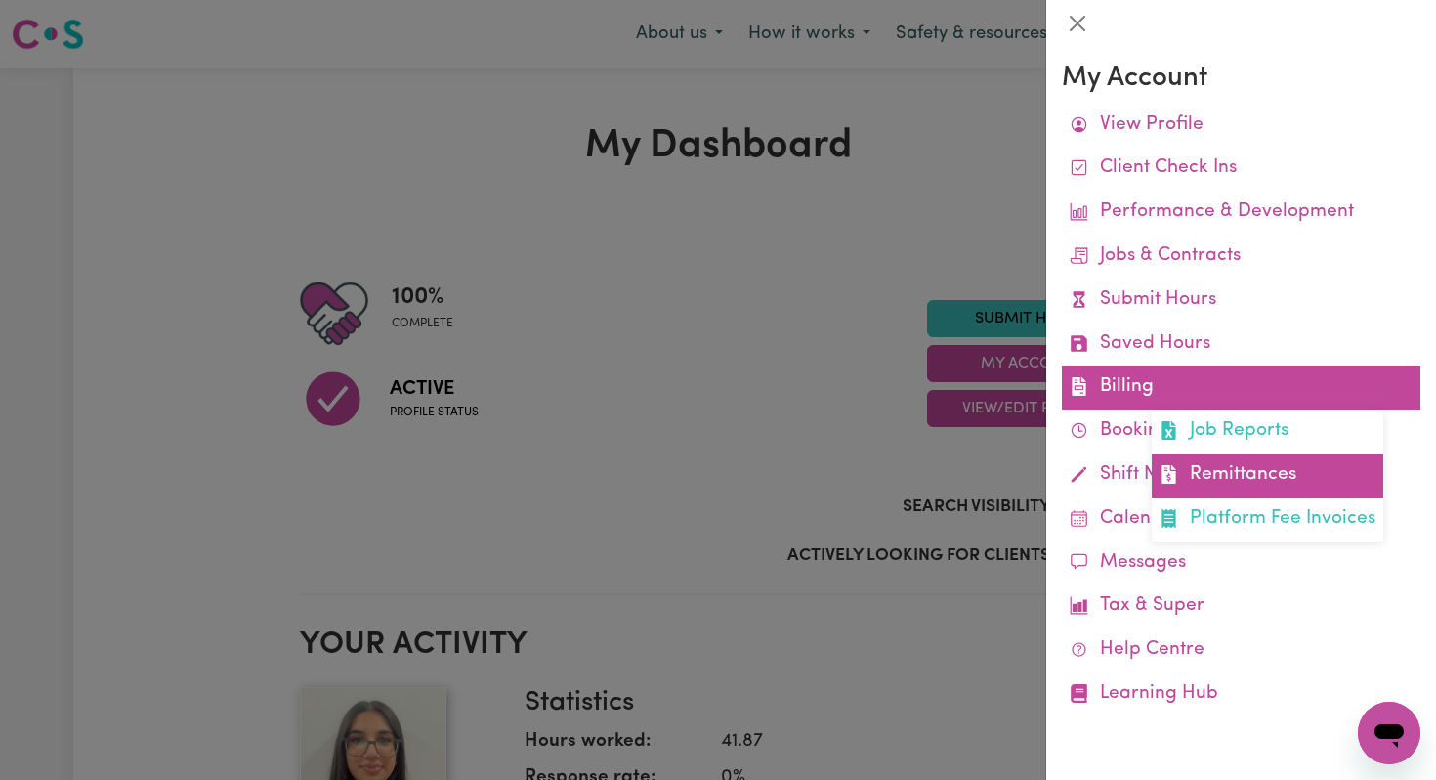
click at [1241, 485] on link "Remittances" at bounding box center [1268, 475] width 232 height 44
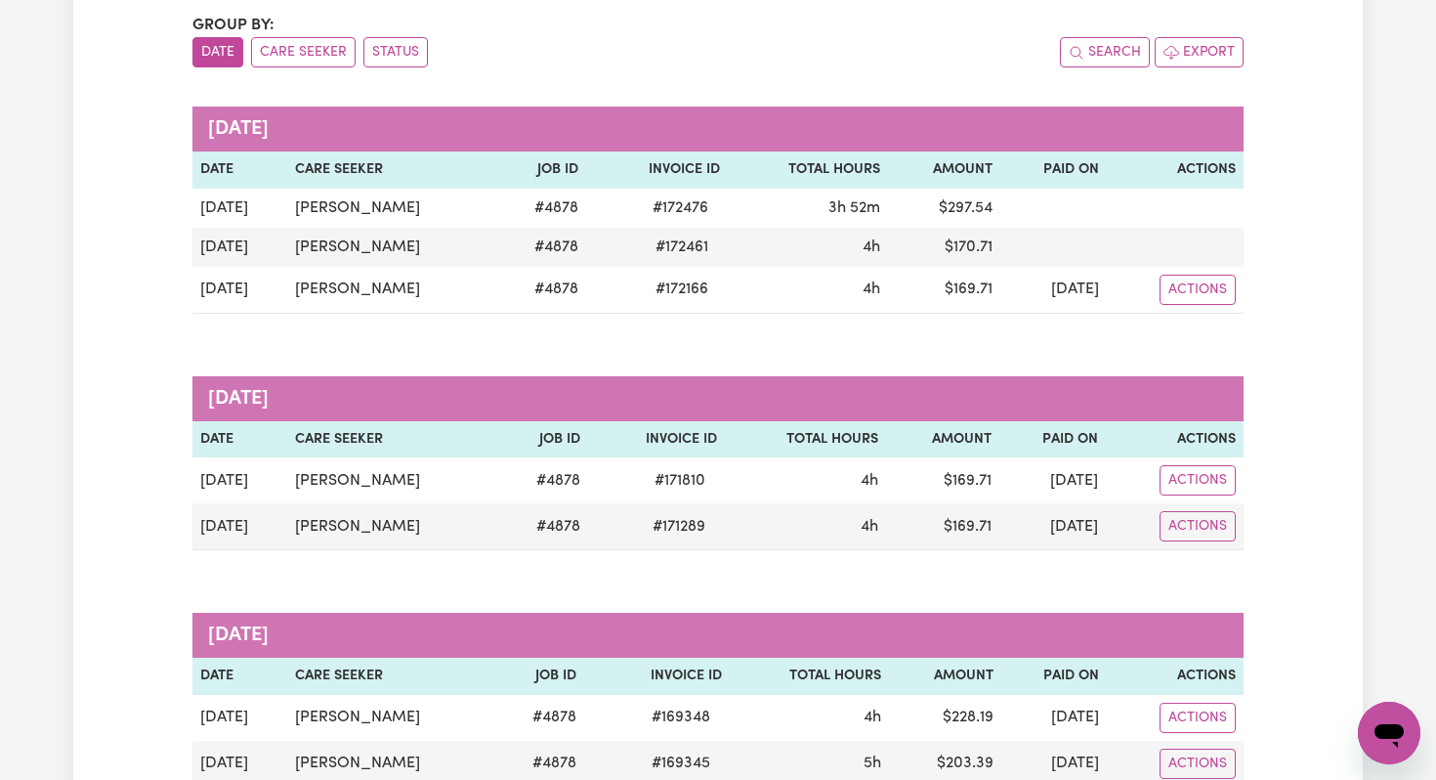
scroll to position [206, 0]
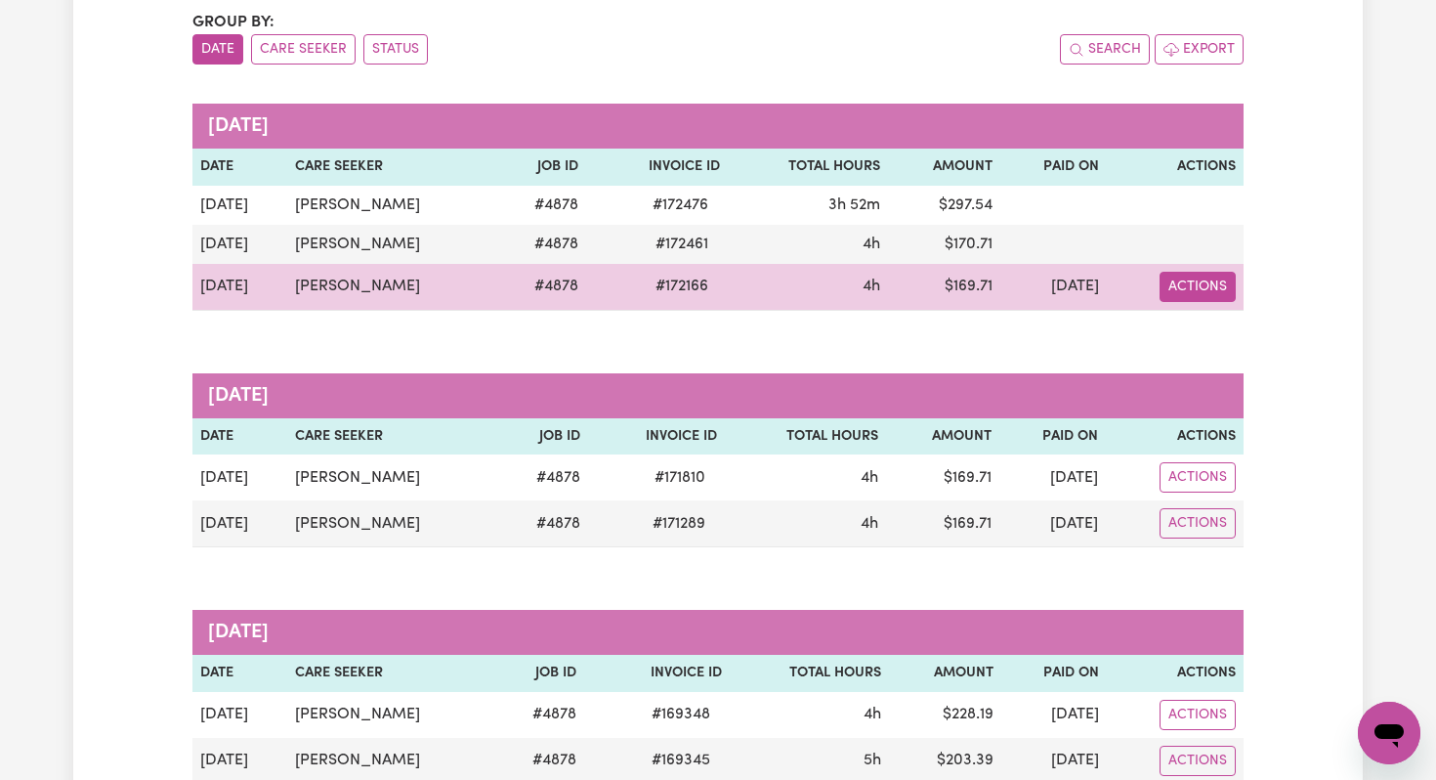
click at [1192, 288] on button "Actions" at bounding box center [1198, 287] width 76 height 30
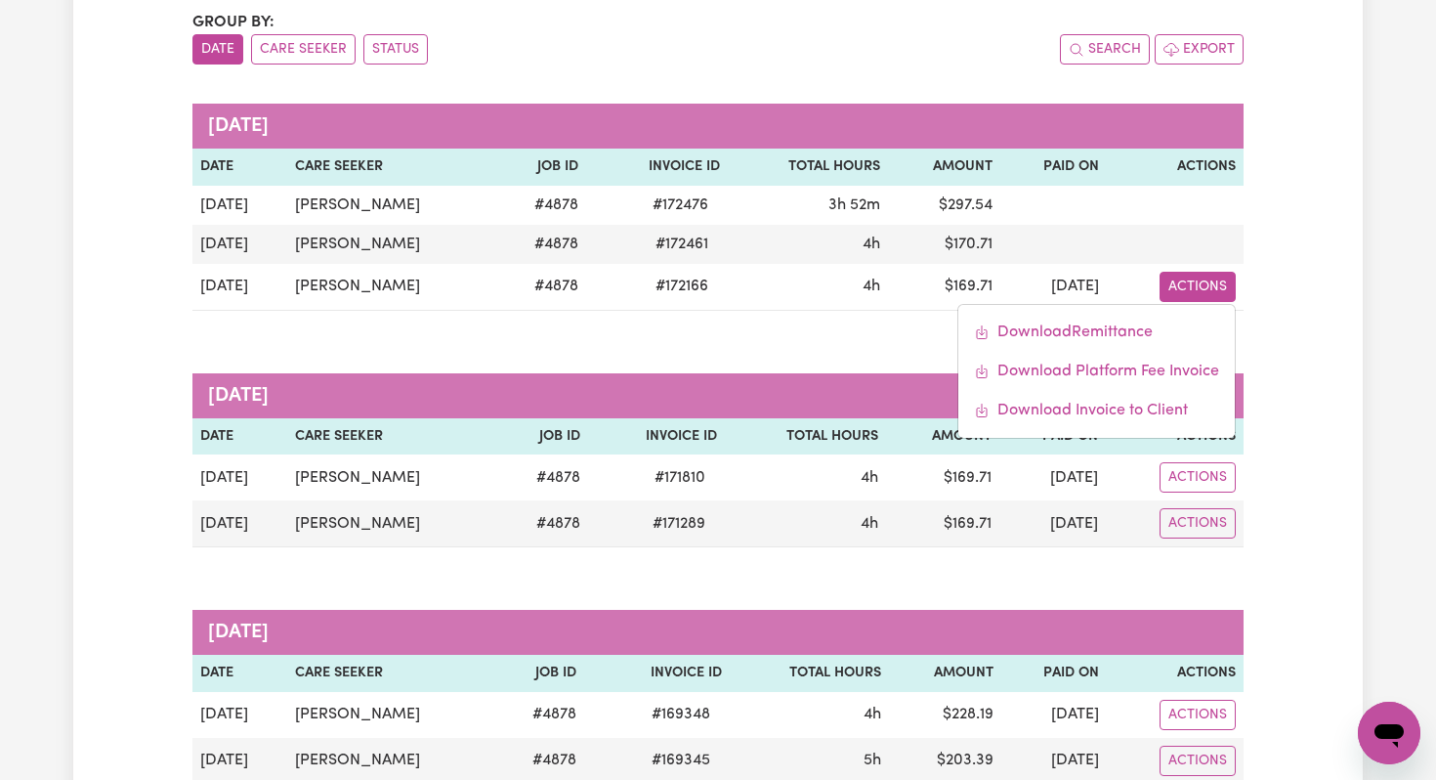
click at [716, 336] on div "Group by: Date Care Seeker Status Search Export September 2025 Date Care Seeker…" at bounding box center [717, 421] width 1051 height 820
